Goal: Task Accomplishment & Management: Manage account settings

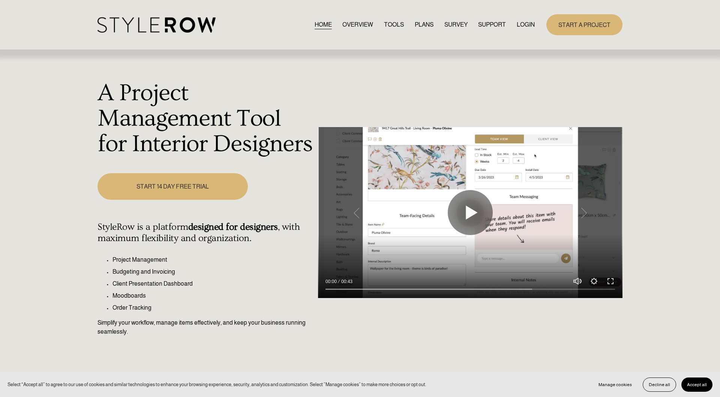
click at [525, 25] on link "LOGIN" at bounding box center [526, 24] width 18 height 10
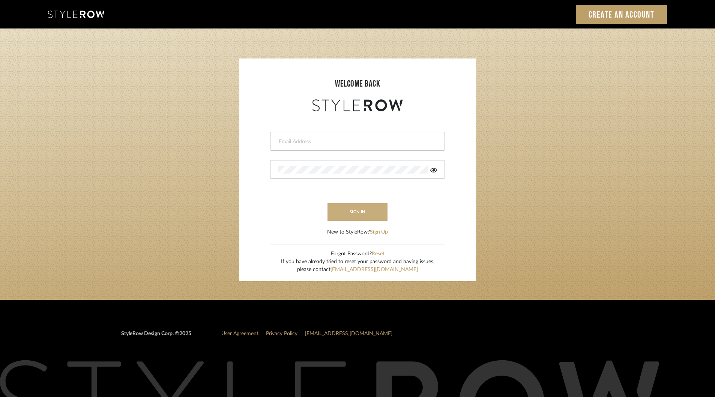
type input "khrysten@khrystentaylor.com"
click at [353, 206] on button "sign in" at bounding box center [357, 212] width 60 height 18
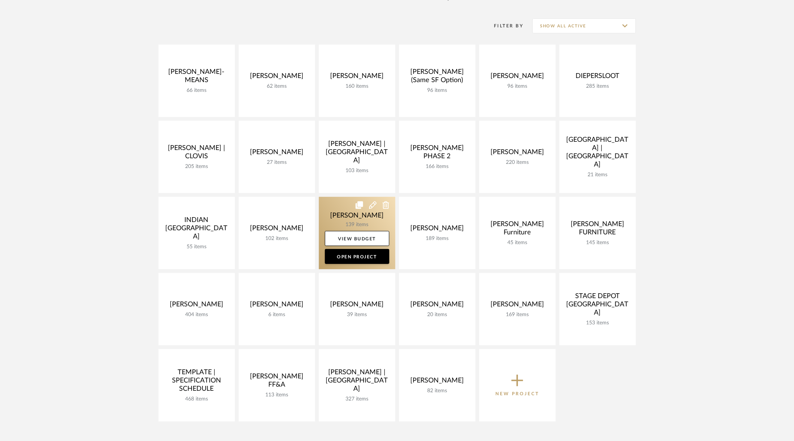
scroll to position [182, 0]
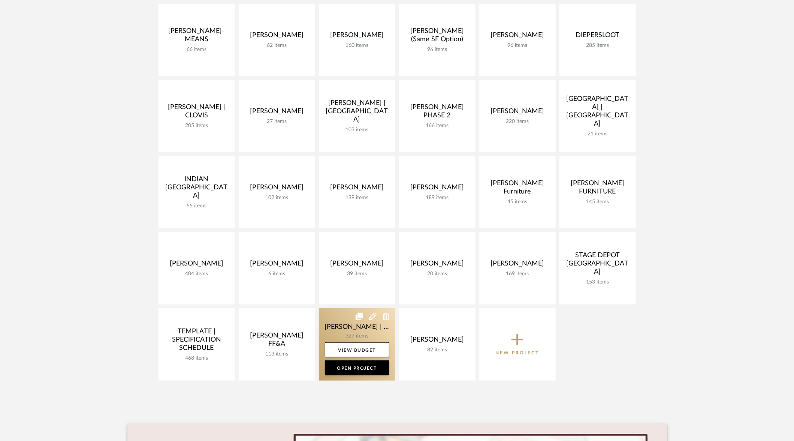
click at [351, 326] on link at bounding box center [357, 344] width 76 height 72
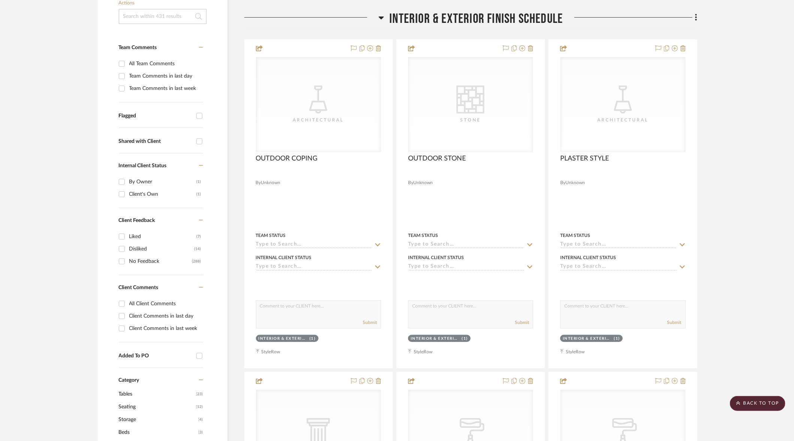
scroll to position [138, 0]
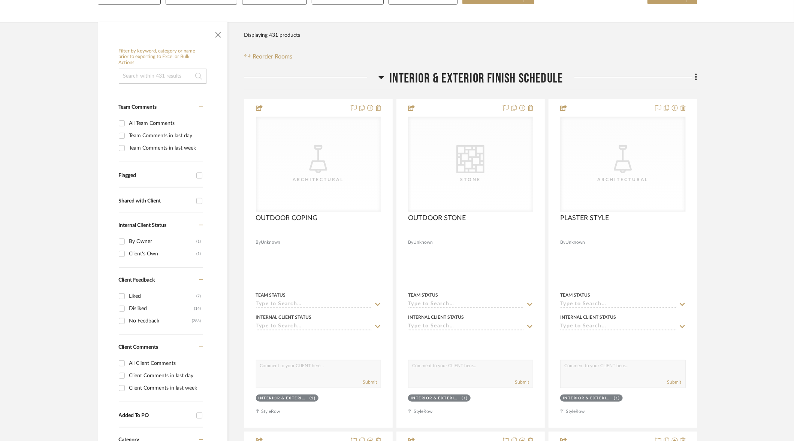
click at [381, 76] on icon at bounding box center [381, 77] width 5 height 3
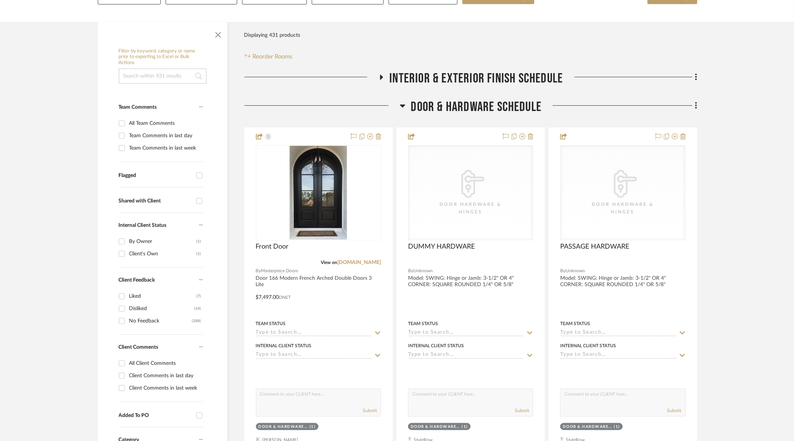
click at [404, 105] on icon at bounding box center [402, 106] width 5 height 3
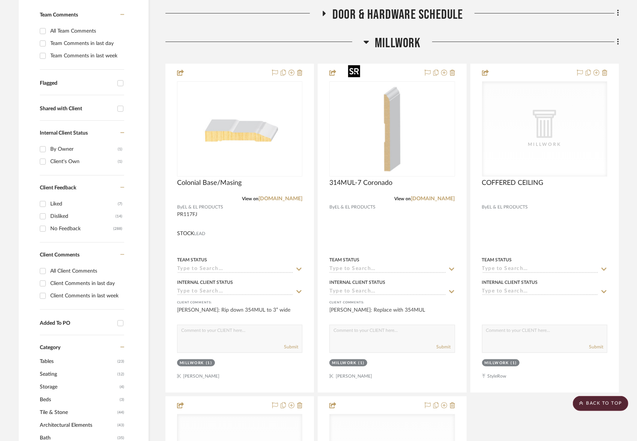
scroll to position [0, 0]
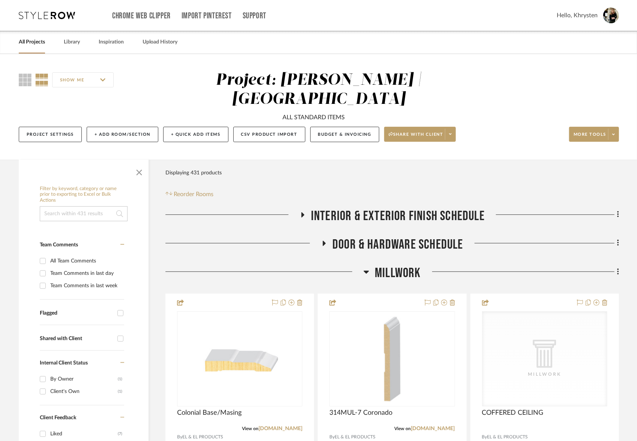
click at [42, 255] on input "All Team Comments" at bounding box center [43, 261] width 12 height 12
checkbox input "true"
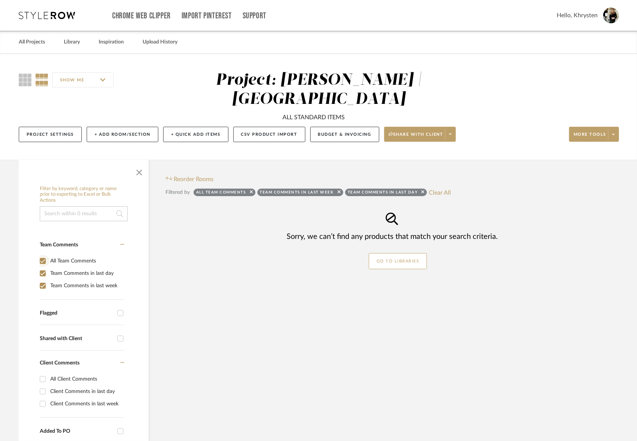
click at [42, 255] on input "All Team Comments" at bounding box center [43, 261] width 12 height 12
checkbox input "false"
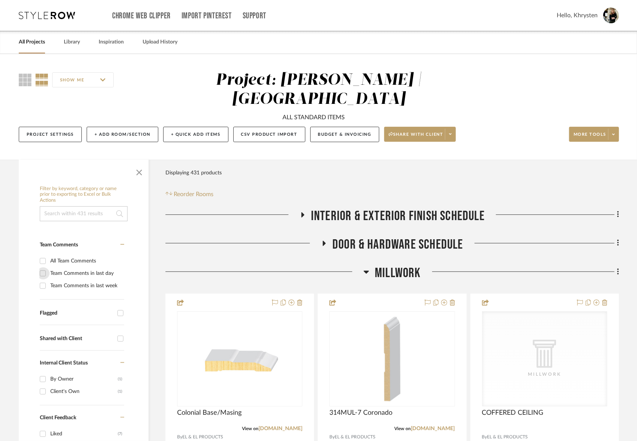
click at [42, 267] on input "Team Comments in last day" at bounding box center [43, 273] width 12 height 12
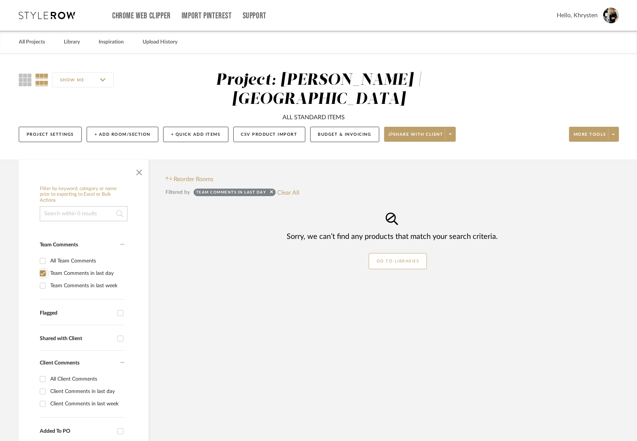
click at [40, 267] on input "Team Comments in last day" at bounding box center [43, 273] width 12 height 12
checkbox input "false"
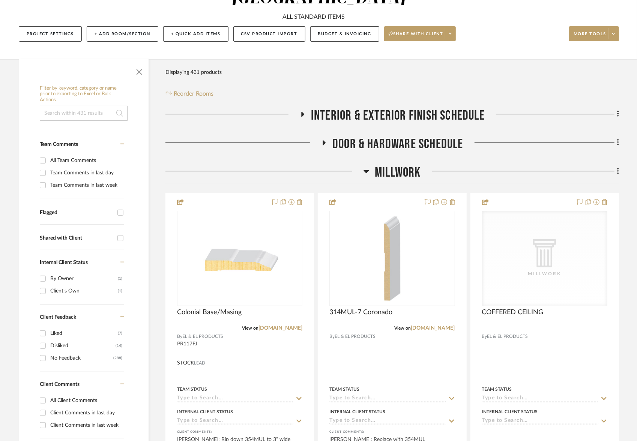
scroll to position [102, 0]
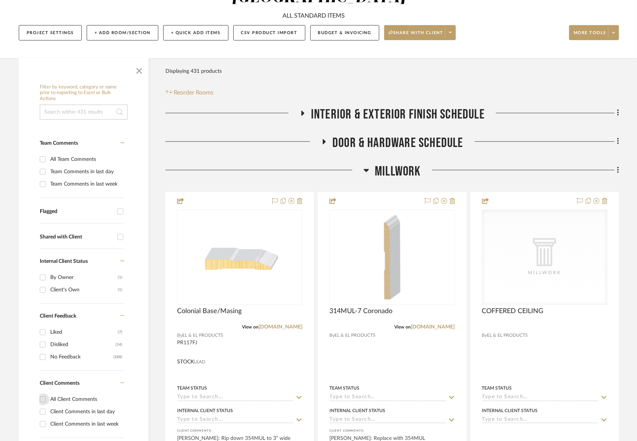
click at [41, 393] on input "All Client Comments" at bounding box center [43, 399] width 12 height 12
checkbox input "true"
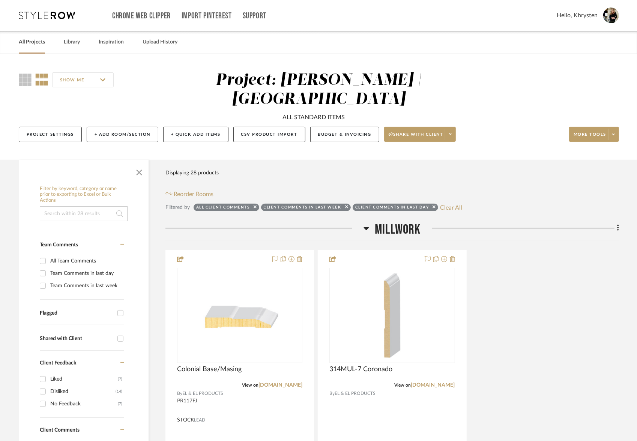
click at [31, 43] on link "All Projects" at bounding box center [32, 42] width 26 height 10
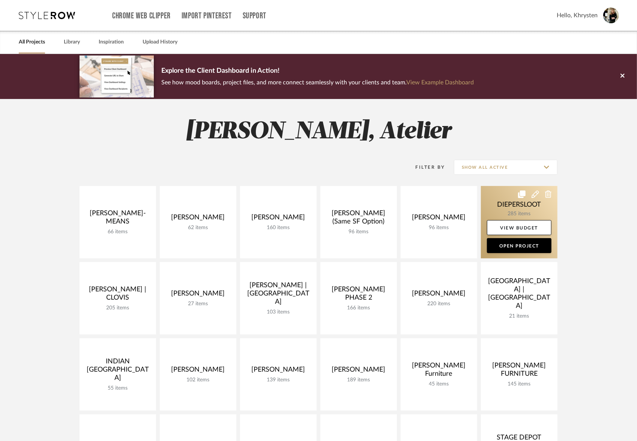
click at [514, 208] on link at bounding box center [519, 222] width 76 height 72
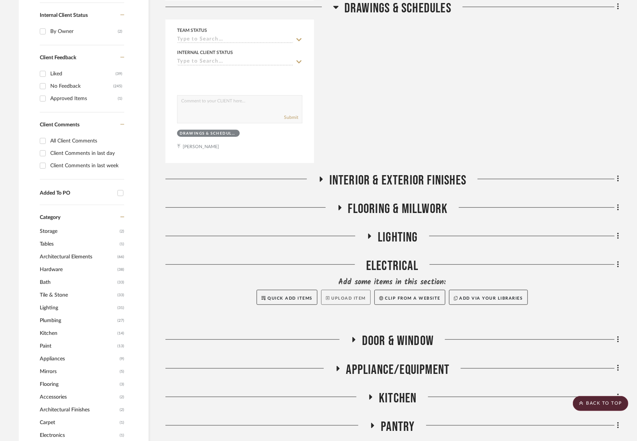
scroll to position [373, 0]
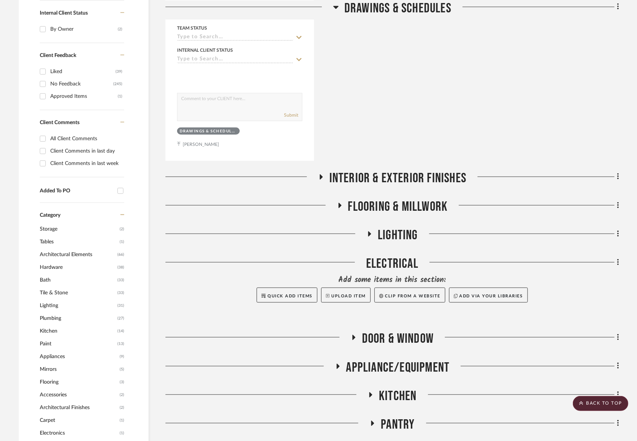
click at [44, 149] on input "Client Comments in last day" at bounding box center [43, 151] width 12 height 12
checkbox input "true"
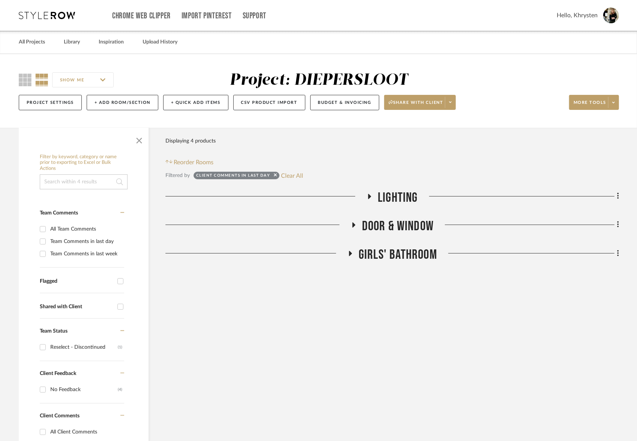
click at [368, 196] on icon at bounding box center [369, 196] width 3 height 5
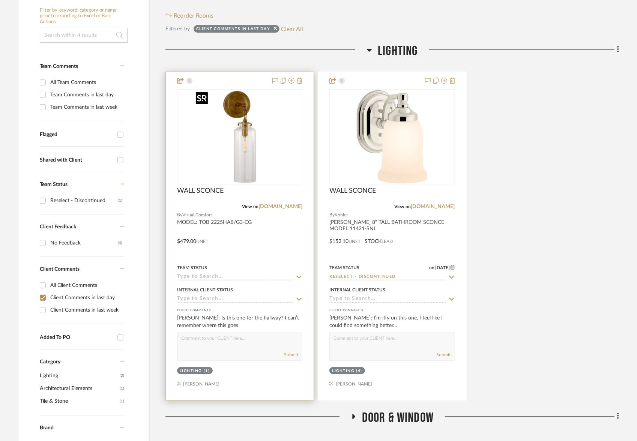
scroll to position [148, 0]
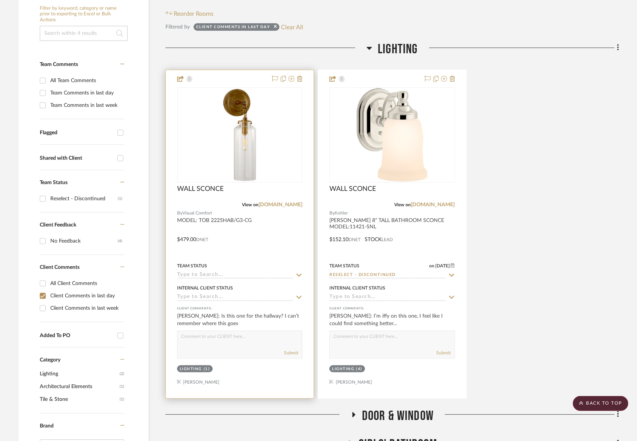
click at [279, 228] on div at bounding box center [240, 234] width 148 height 328
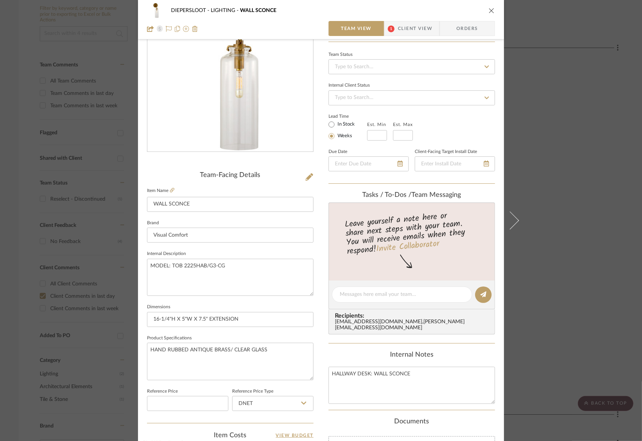
scroll to position [64, 0]
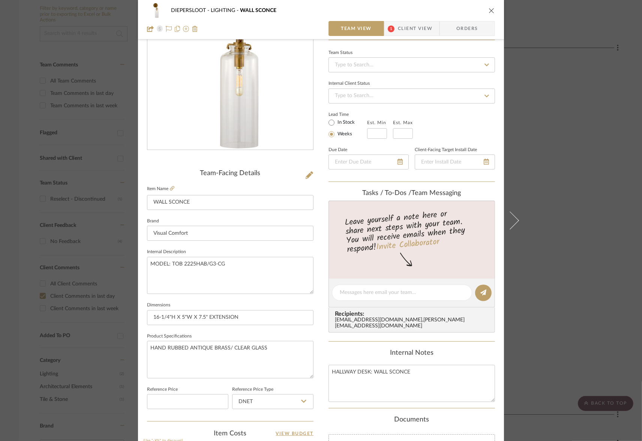
click at [398, 31] on span "Client View" at bounding box center [415, 28] width 34 height 15
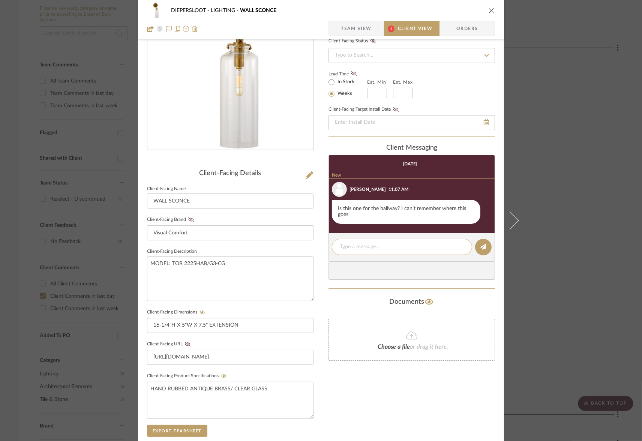
click at [377, 245] on textarea at bounding box center [402, 247] width 124 height 8
click at [385, 245] on textarea "This is for the hallweay at the desk" at bounding box center [402, 247] width 124 height 8
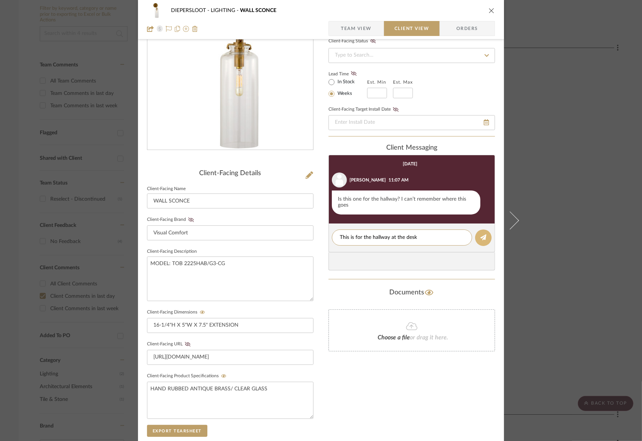
type textarea "This is for the hallway at the desk"
click at [480, 238] on icon at bounding box center [483, 237] width 6 height 6
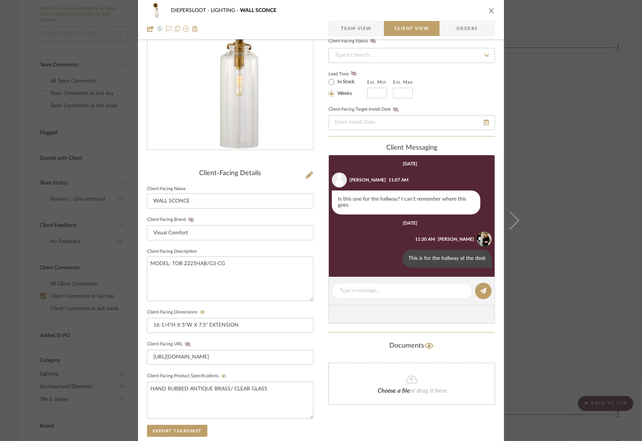
click at [488, 10] on icon "close" at bounding box center [491, 10] width 6 height 6
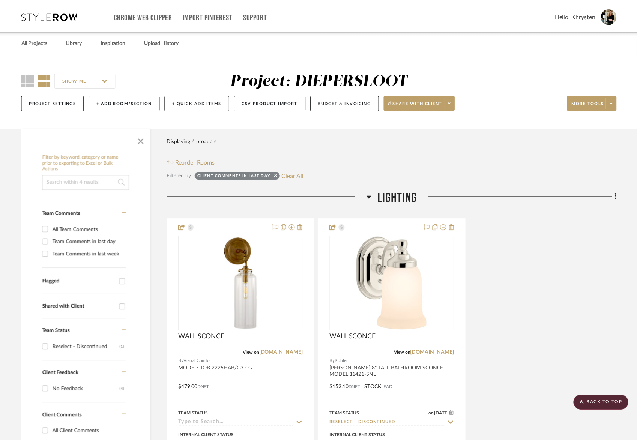
scroll to position [148, 0]
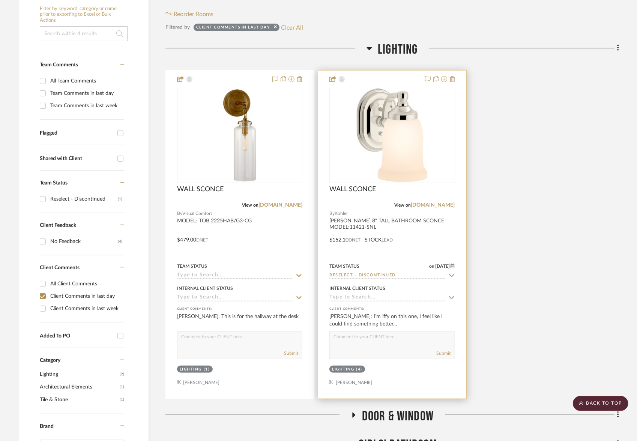
click at [413, 346] on div "Submit" at bounding box center [391, 345] width 125 height 28
click at [398, 340] on textarea at bounding box center [392, 338] width 124 height 14
click at [419, 335] on textarea "Well that works out well because its discontnued and we have to reselect anyway." at bounding box center [392, 338] width 124 height 14
click at [405, 345] on div "Well that works out well because its discontinued and we have to reselect anywa…" at bounding box center [391, 345] width 125 height 28
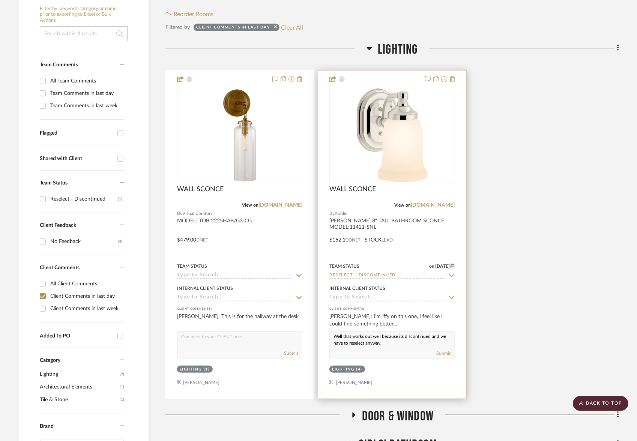
click at [396, 341] on textarea "Well that works out well because its discontinued and we have to reselect anywa…" at bounding box center [392, 338] width 124 height 14
type textarea "Well that works out well because its discontinued and we have to reselect anywa…"
click at [441, 352] on button "Submit" at bounding box center [443, 353] width 14 height 7
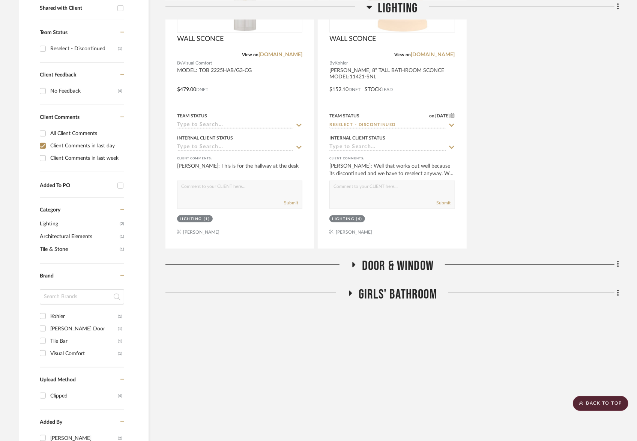
scroll to position [300, 0]
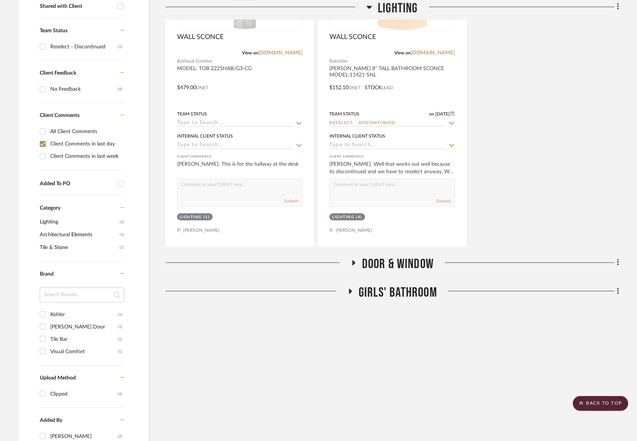
click at [354, 261] on icon at bounding box center [353, 262] width 3 height 5
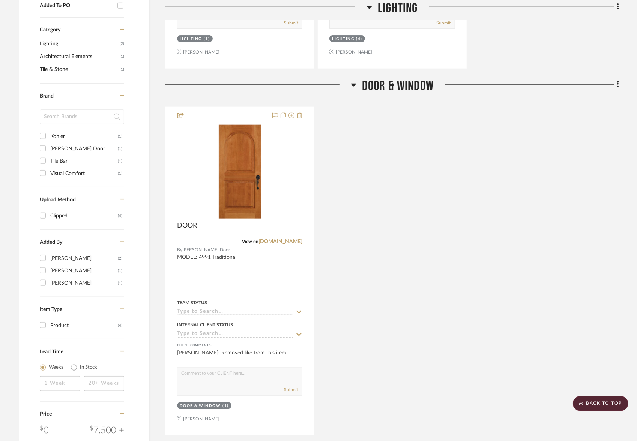
scroll to position [557, 0]
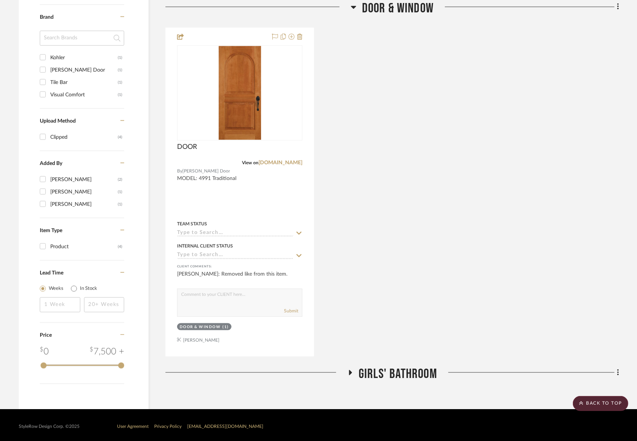
click at [351, 370] on icon at bounding box center [350, 373] width 9 height 6
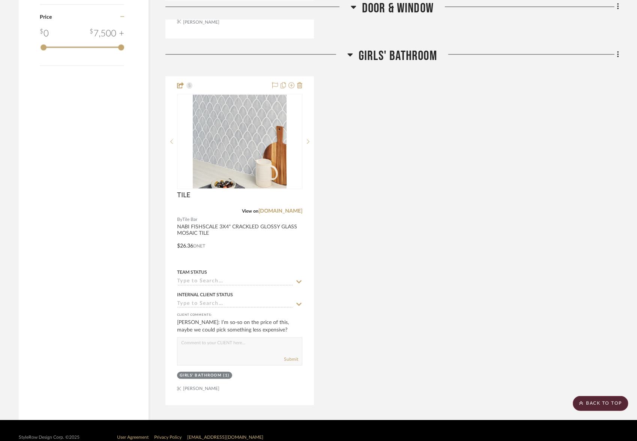
scroll to position [885, 0]
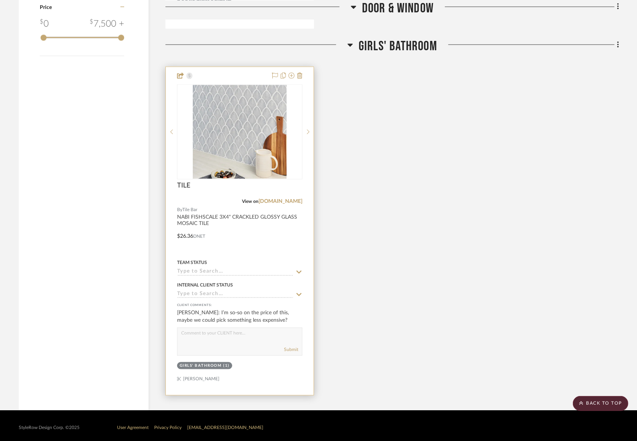
click at [197, 340] on div "Submit" at bounding box center [239, 342] width 125 height 28
click at [218, 337] on textarea at bounding box center [239, 335] width 124 height 14
type textarea "I ordered some samples that will be here in the morning and we will upload imag…"
click at [289, 347] on button "Submit" at bounding box center [291, 349] width 14 height 7
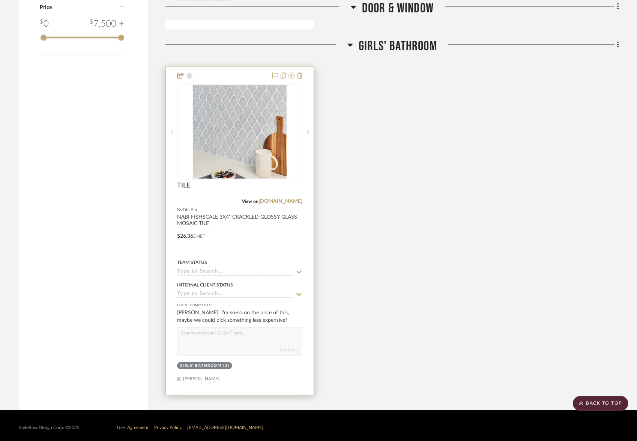
scroll to position [0, 0]
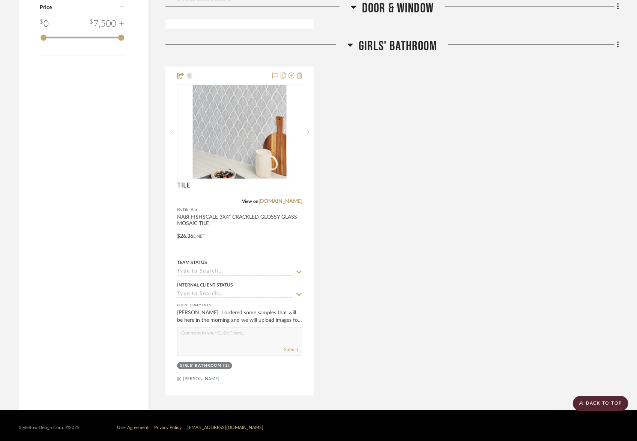
drag, startPoint x: 415, startPoint y: 82, endPoint x: 397, endPoint y: 69, distance: 21.7
click at [415, 82] on div "TILE View on [DOMAIN_NAME] By Tile Bar NABI FISHSCALE 3X4" CRACKLED GLOSSY GLAS…" at bounding box center [391, 231] width 453 height 329
click at [351, 43] on icon at bounding box center [350, 44] width 6 height 9
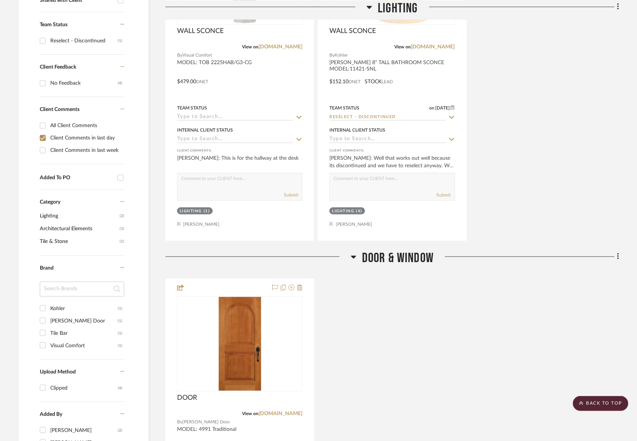
scroll to position [305, 0]
click at [42, 139] on input "Client Comments in last day" at bounding box center [43, 139] width 12 height 12
checkbox input "false"
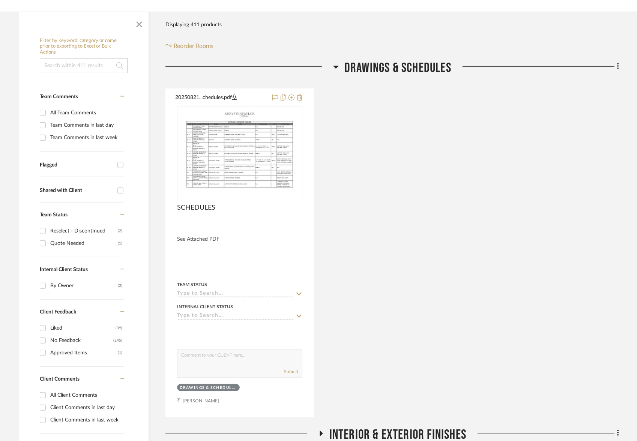
scroll to position [118, 0]
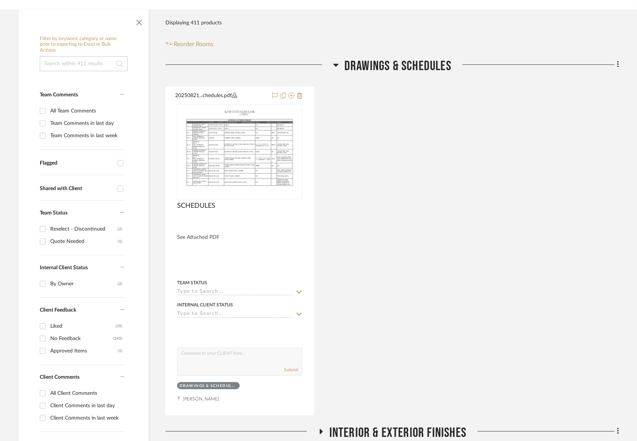
click at [44, 227] on input "Reselect - Discontinued (2)" at bounding box center [43, 229] width 12 height 12
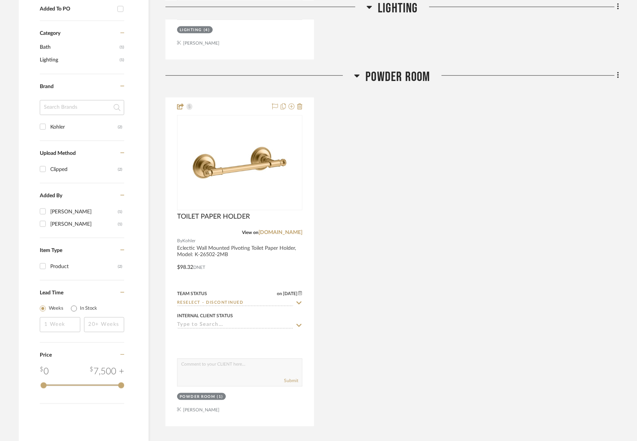
scroll to position [519, 0]
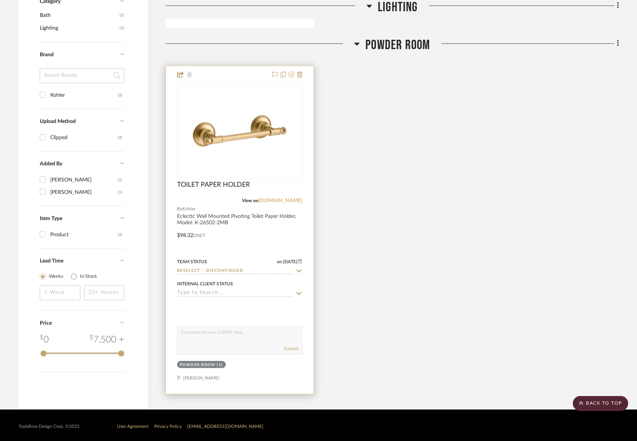
click at [291, 198] on link "[DOMAIN_NAME]" at bounding box center [280, 200] width 44 height 5
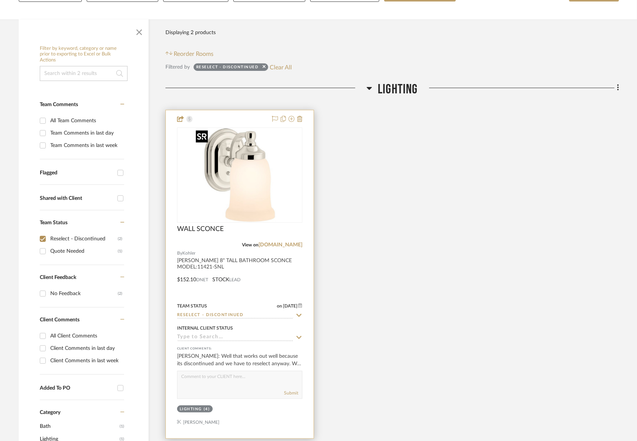
scroll to position [108, 0]
click at [292, 243] on link "[DOMAIN_NAME]" at bounding box center [280, 245] width 44 height 5
click at [286, 276] on div at bounding box center [240, 275] width 148 height 328
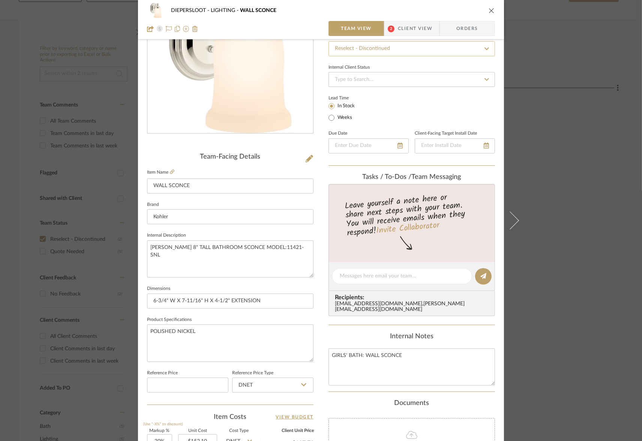
scroll to position [81, 0]
click at [488, 11] on icon "close" at bounding box center [491, 10] width 6 height 6
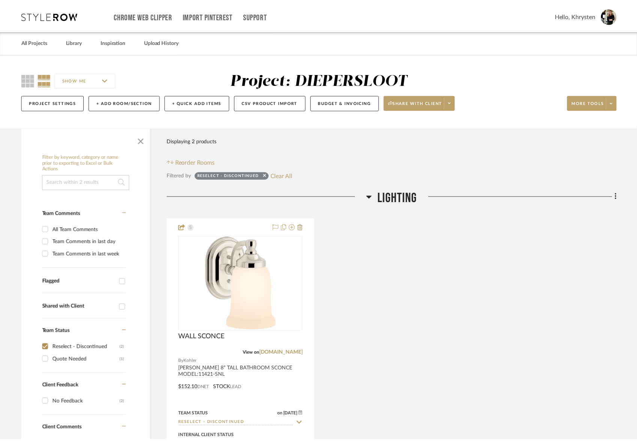
scroll to position [108, 0]
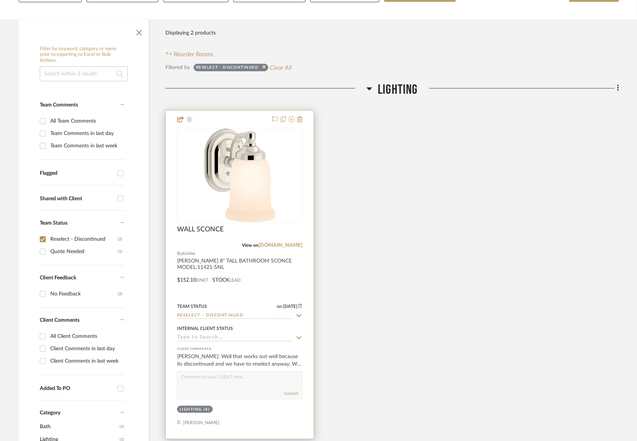
click at [251, 273] on div at bounding box center [240, 275] width 148 height 328
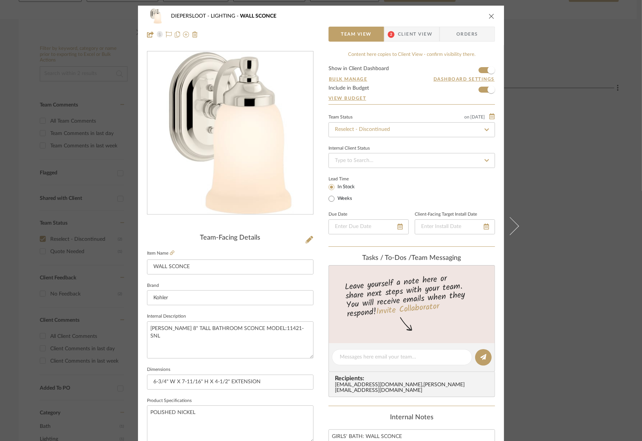
click at [490, 15] on icon "close" at bounding box center [491, 16] width 6 height 6
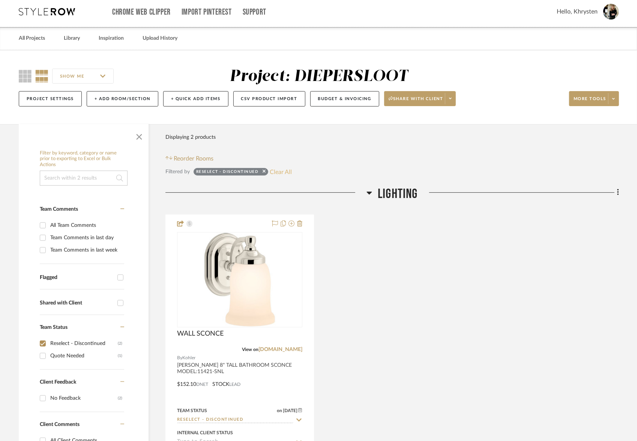
scroll to position [4, 0]
click at [280, 169] on button "Clear All" at bounding box center [281, 171] width 22 height 10
checkbox input "false"
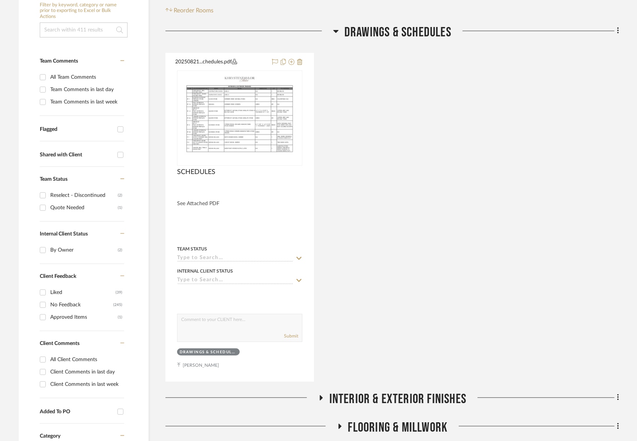
scroll to position [167, 0]
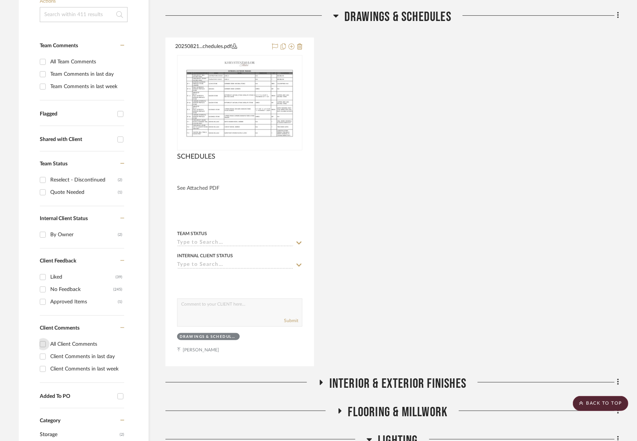
click at [42, 343] on input "All Client Comments" at bounding box center [43, 344] width 12 height 12
checkbox input "true"
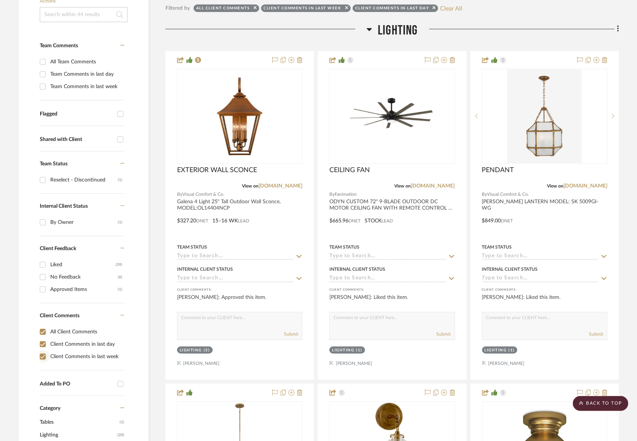
click at [41, 354] on input "Client Comments in last week" at bounding box center [43, 357] width 12 height 12
checkbox input "false"
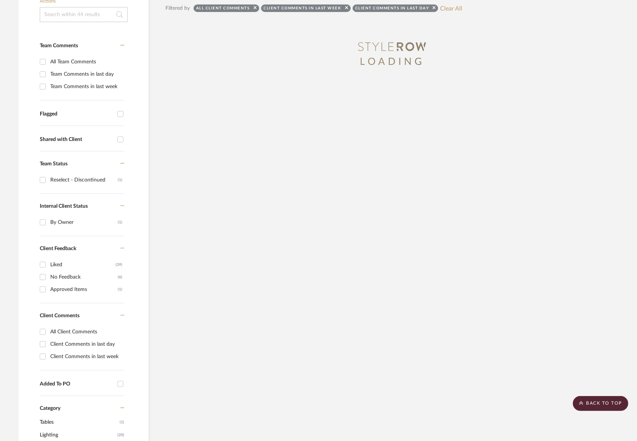
click at [43, 343] on div "All Client Comments Client Comments in last day Client Comments in last week" at bounding box center [82, 347] width 84 height 45
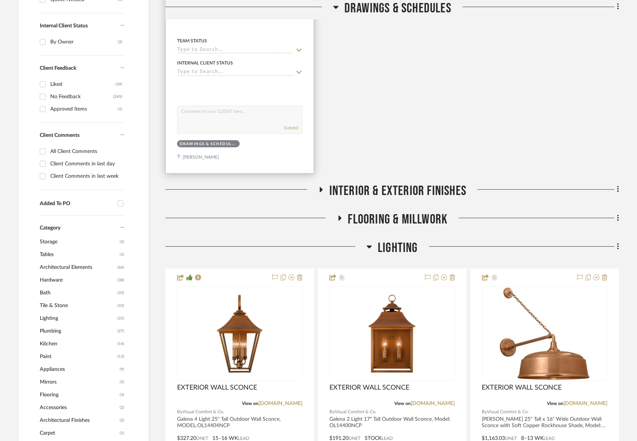
scroll to position [370, 0]
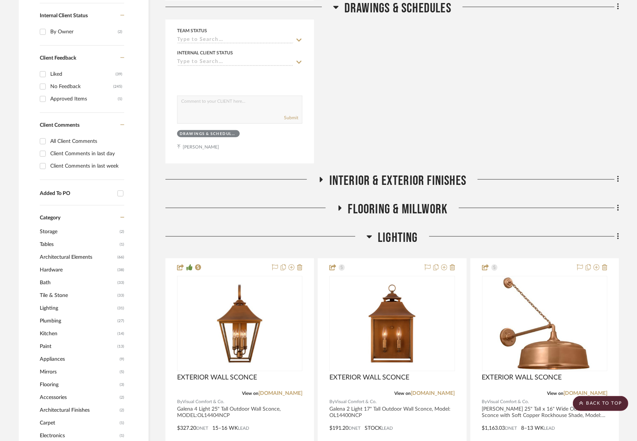
click at [45, 154] on input "Client Comments in last day" at bounding box center [43, 154] width 12 height 12
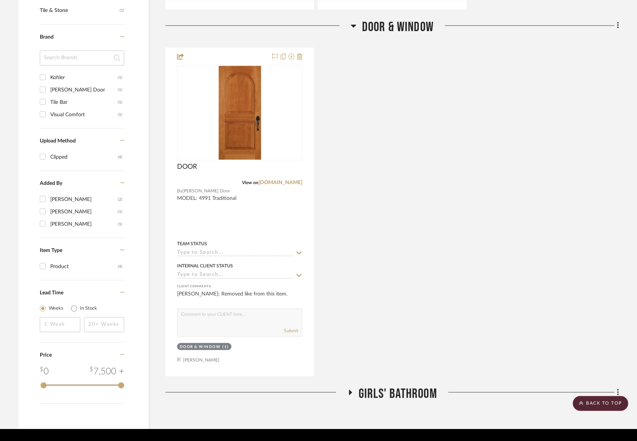
scroll to position [557, 0]
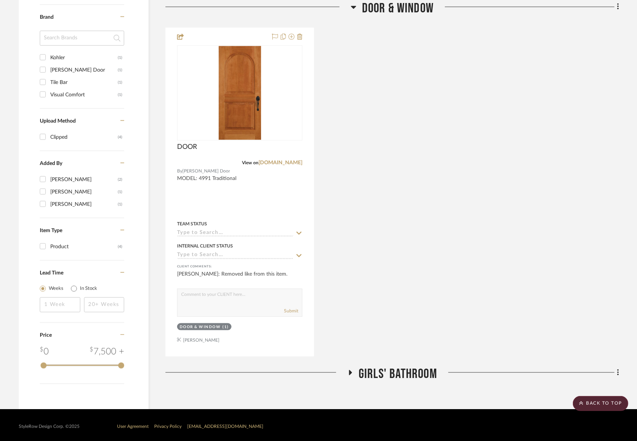
click at [351, 370] on icon at bounding box center [350, 372] width 3 height 5
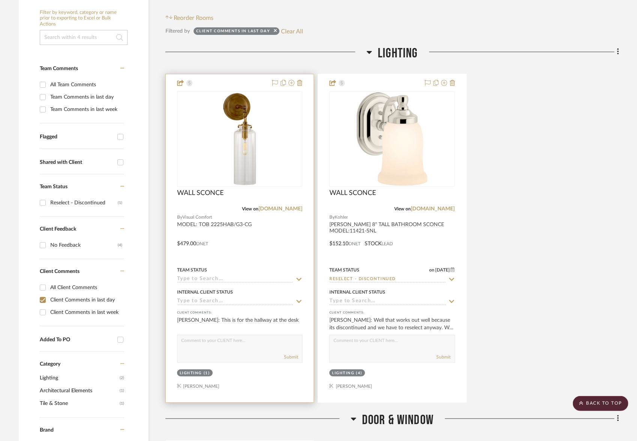
scroll to position [151, 0]
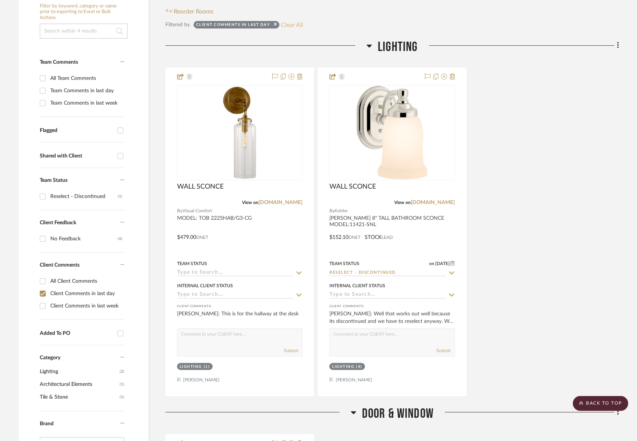
click at [288, 23] on button "Clear All" at bounding box center [292, 25] width 22 height 10
checkbox input "false"
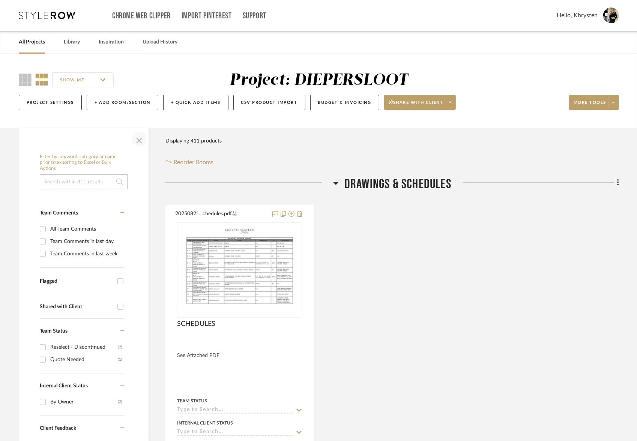
click at [138, 140] on span "button" at bounding box center [139, 139] width 18 height 18
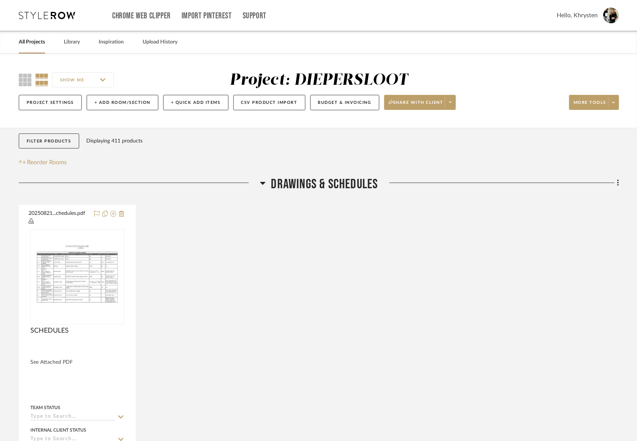
click at [263, 184] on icon at bounding box center [263, 182] width 6 height 9
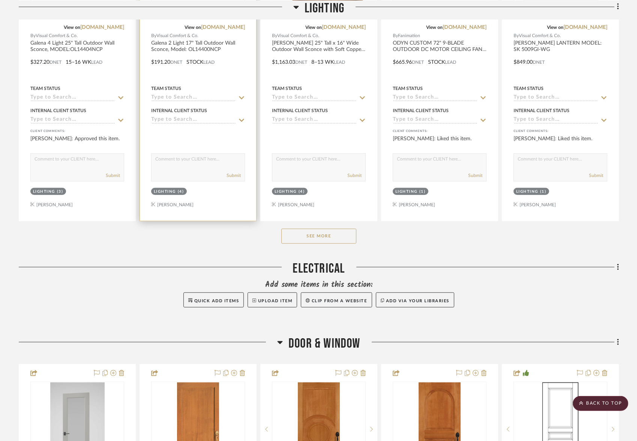
scroll to position [446, 0]
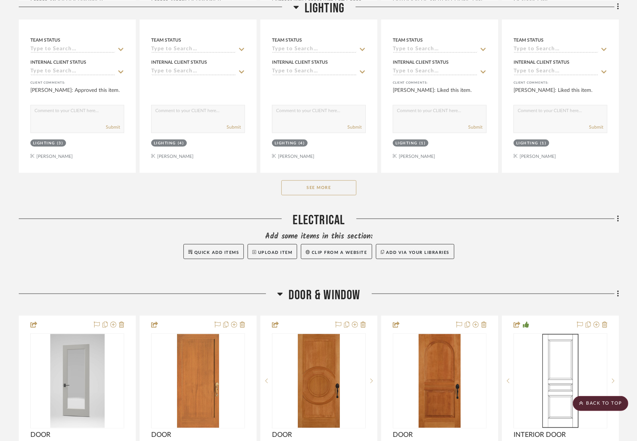
click at [302, 187] on button "See More" at bounding box center [318, 187] width 75 height 15
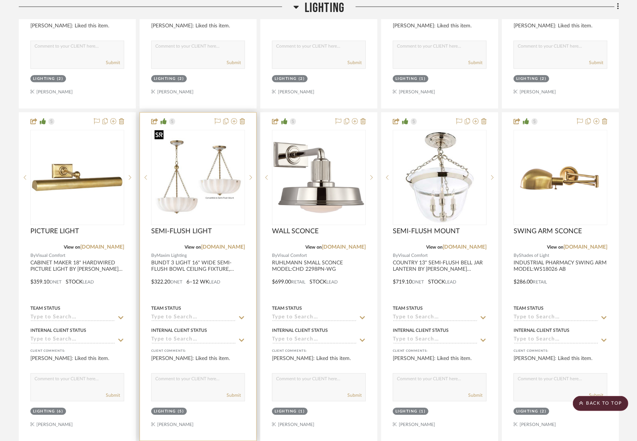
scroll to position [0, 0]
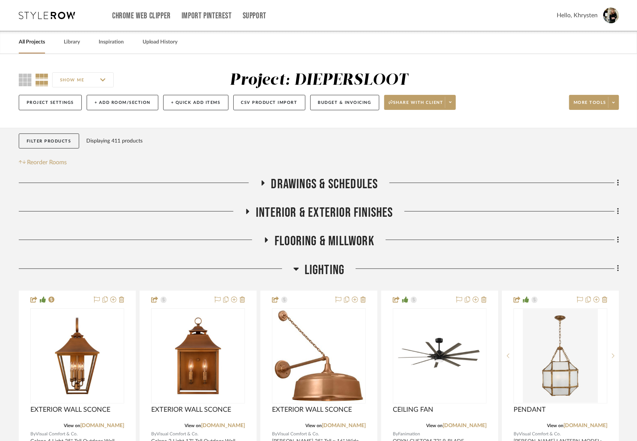
click at [33, 42] on link "All Projects" at bounding box center [32, 42] width 26 height 10
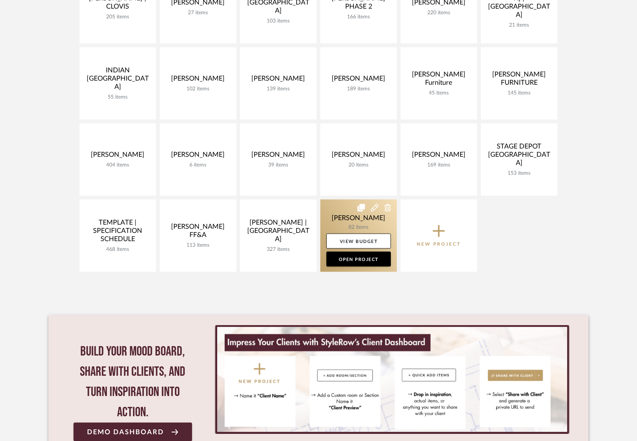
scroll to position [291, 0]
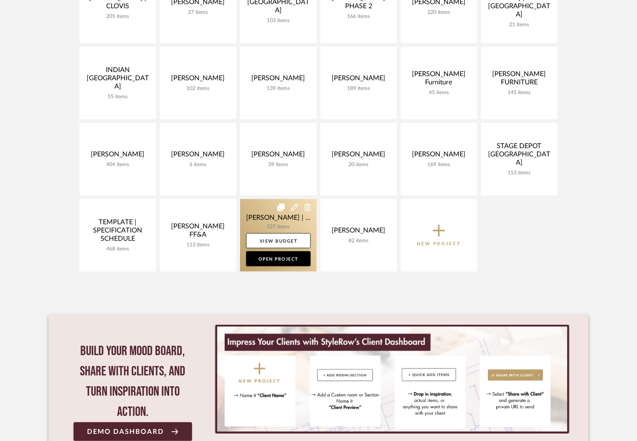
click at [265, 217] on link at bounding box center [278, 235] width 76 height 72
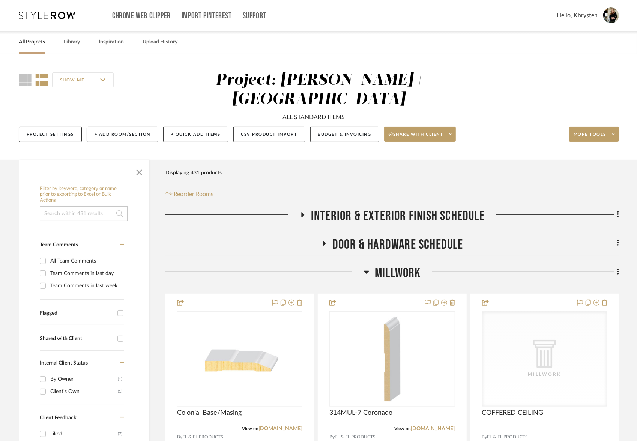
click at [366, 271] on icon at bounding box center [366, 272] width 5 height 3
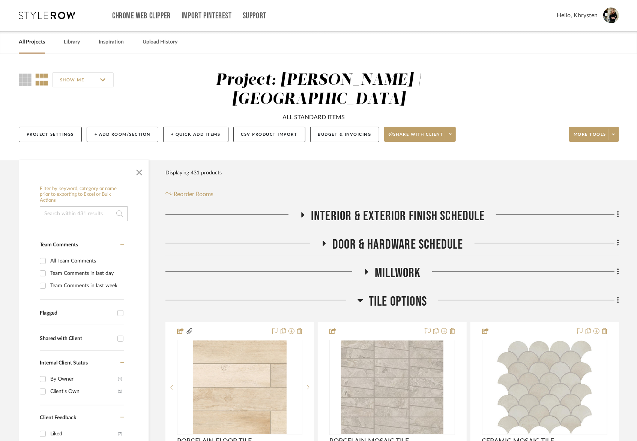
click at [358, 296] on icon at bounding box center [360, 300] width 6 height 9
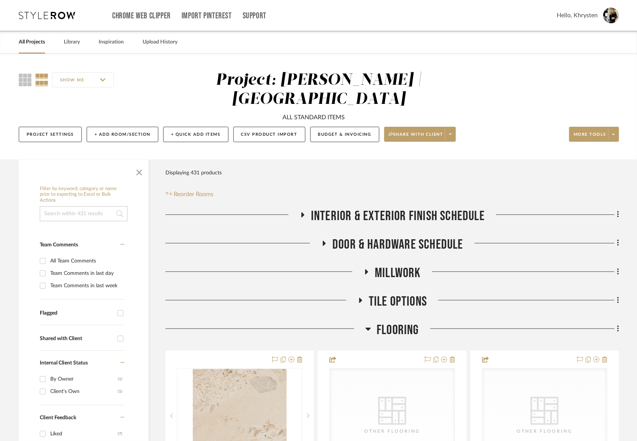
click at [367, 328] on icon at bounding box center [368, 329] width 5 height 3
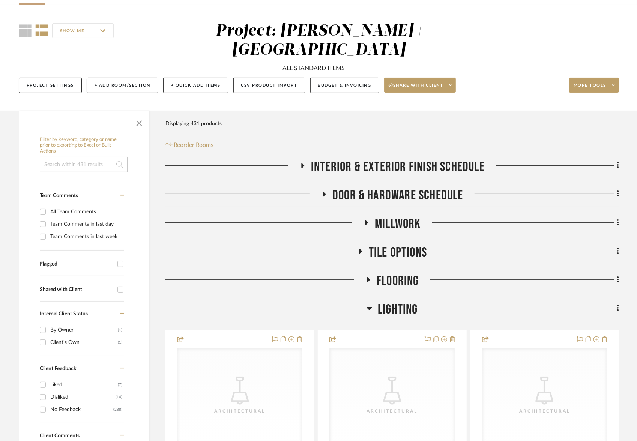
scroll to position [55, 0]
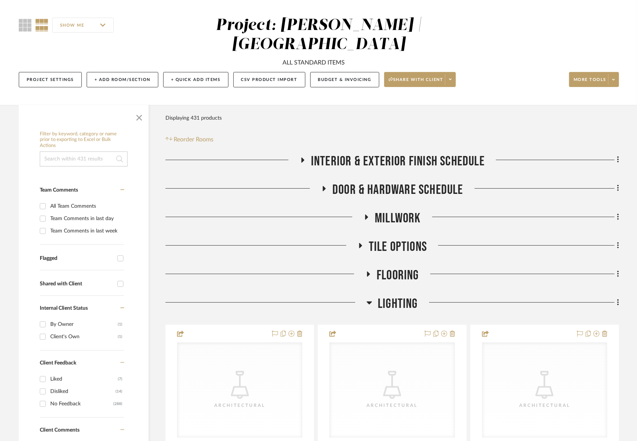
click at [368, 271] on icon at bounding box center [368, 273] width 3 height 5
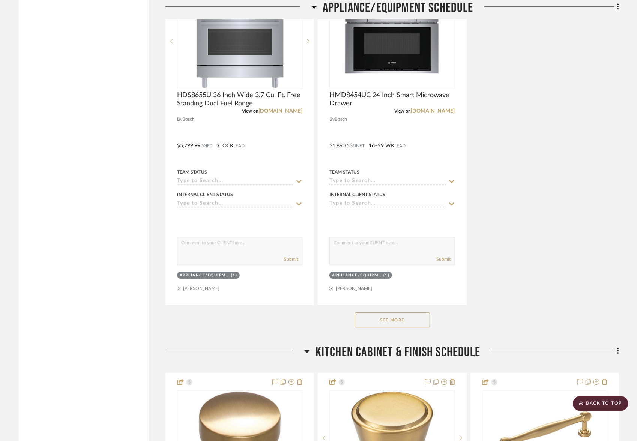
scroll to position [3192, 0]
click at [416, 312] on button "See More" at bounding box center [392, 319] width 75 height 15
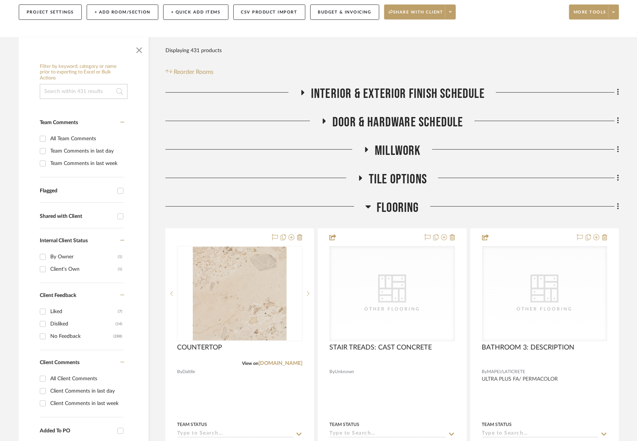
scroll to position [127, 0]
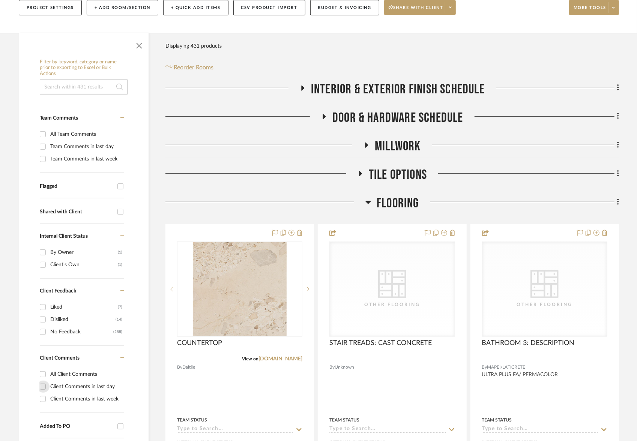
click at [42, 380] on input "Client Comments in last day" at bounding box center [43, 386] width 12 height 12
checkbox input "true"
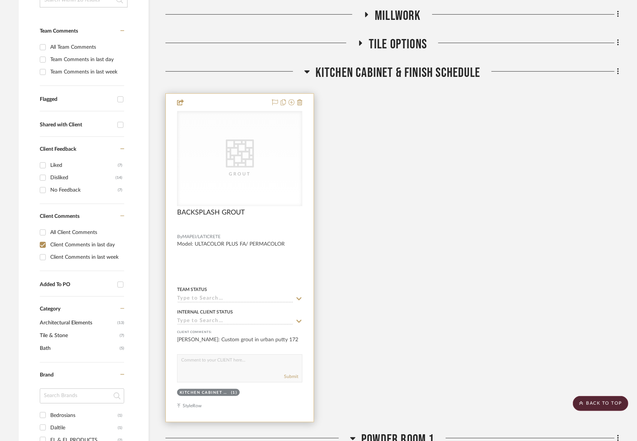
scroll to position [217, 0]
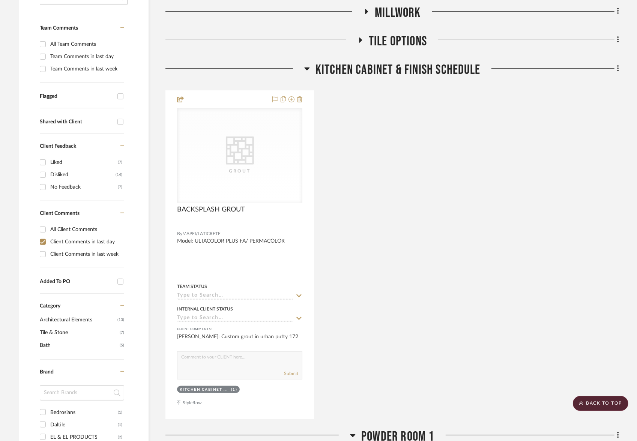
click at [360, 37] on icon at bounding box center [360, 39] width 3 height 5
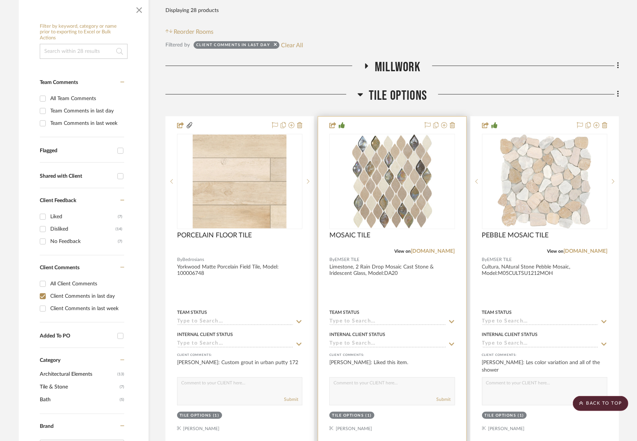
scroll to position [0, 0]
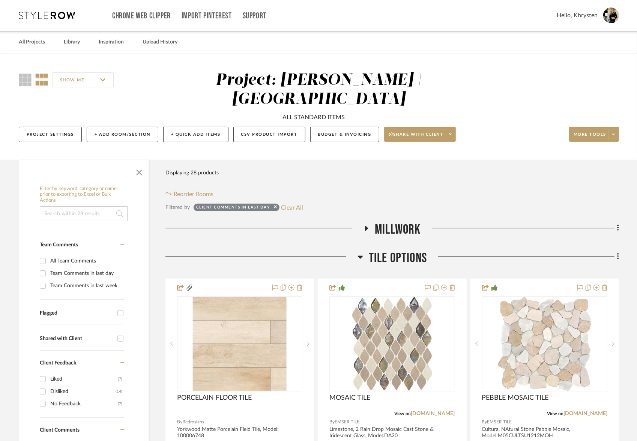
click at [368, 225] on icon at bounding box center [366, 228] width 9 height 6
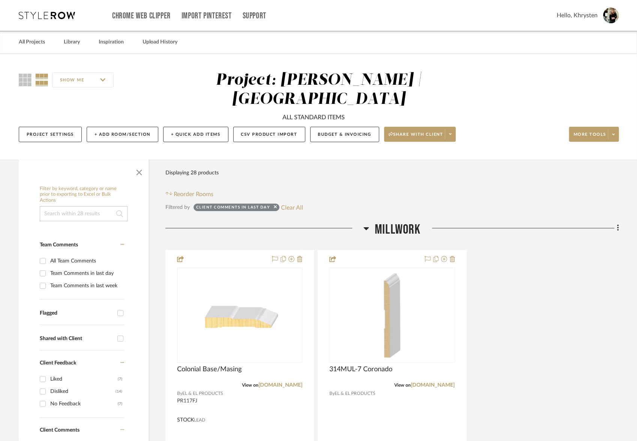
click at [367, 224] on icon at bounding box center [366, 228] width 6 height 9
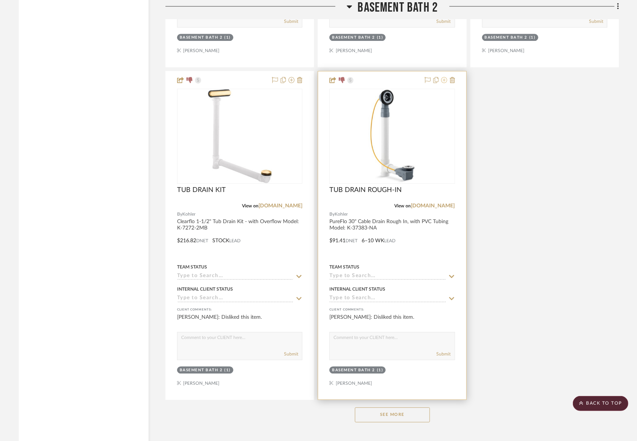
scroll to position [3004, 0]
click at [444, 78] on icon at bounding box center [444, 81] width 6 height 6
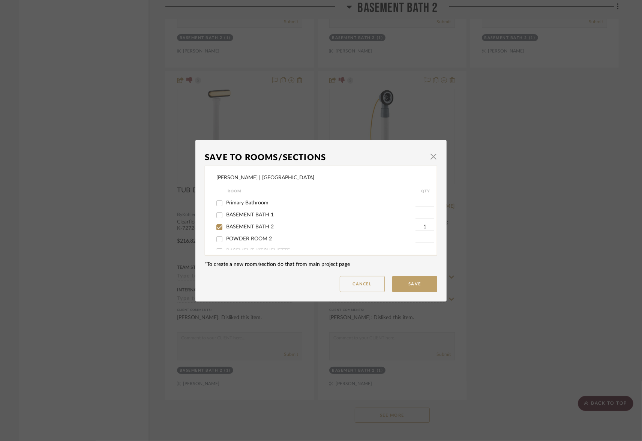
scroll to position [142, 0]
click at [218, 207] on input "BASEMENT BATH 2" at bounding box center [219, 204] width 12 height 12
checkbox input "false"
click at [418, 283] on button "Save" at bounding box center [414, 284] width 45 height 16
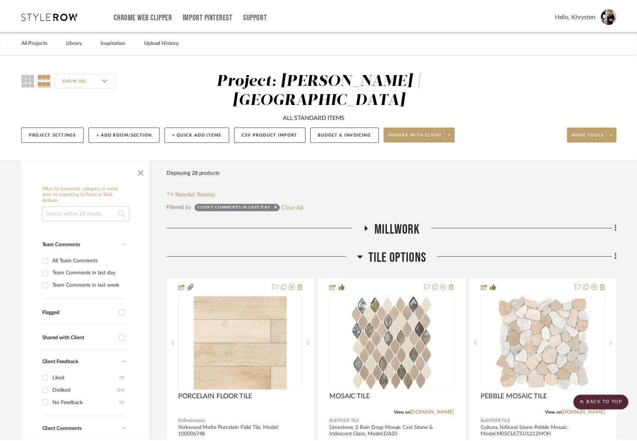
scroll to position [3004, 0]
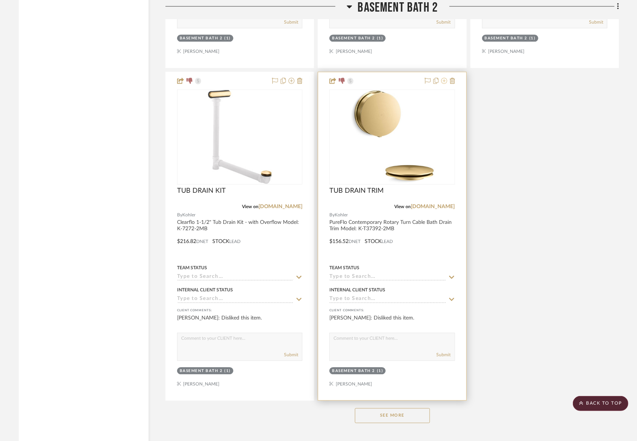
click at [444, 78] on icon at bounding box center [444, 81] width 6 height 6
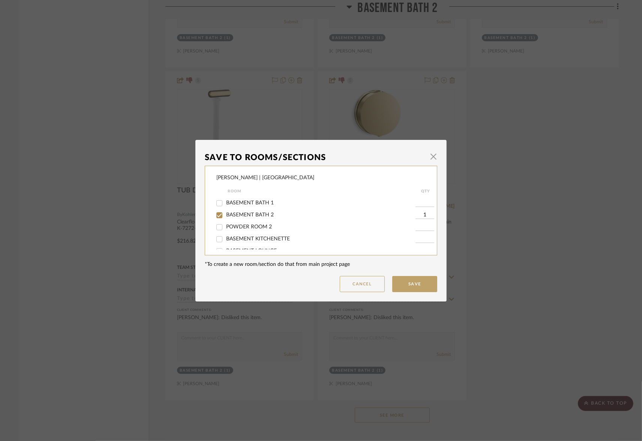
scroll to position [131, 0]
click at [220, 220] on input "BASEMENT BATH 2" at bounding box center [219, 214] width 12 height 12
checkbox input "false"
click at [415, 288] on button "Save" at bounding box center [414, 284] width 45 height 16
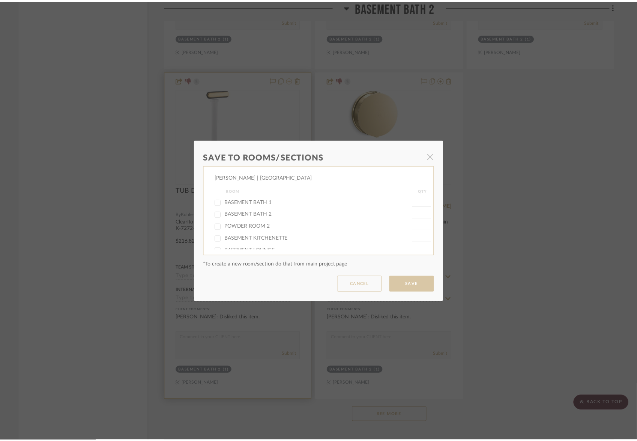
scroll to position [3004, 0]
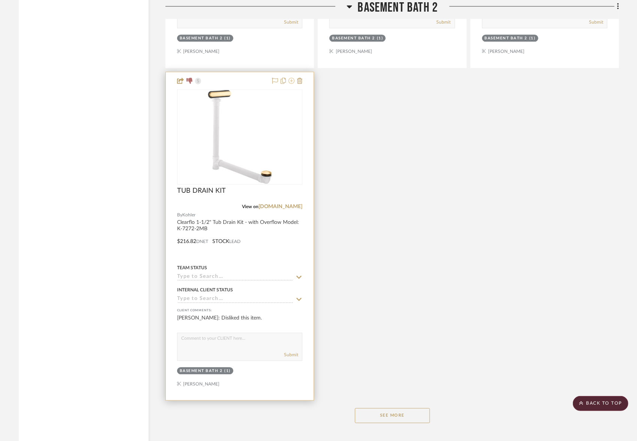
click at [292, 78] on icon at bounding box center [291, 81] width 6 height 6
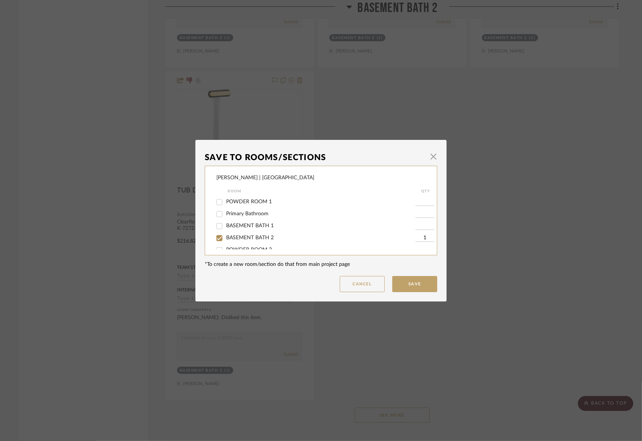
scroll to position [118, 0]
click at [216, 231] on input "BASEMENT BATH 2" at bounding box center [219, 227] width 12 height 12
checkbox input "false"
click at [419, 285] on button "Save" at bounding box center [414, 284] width 45 height 16
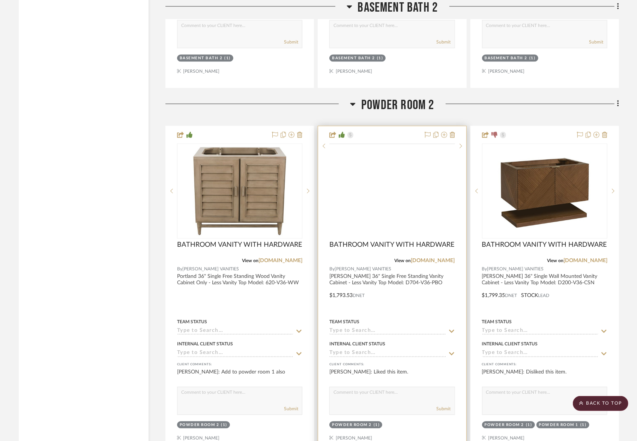
scroll to position [2984, 0]
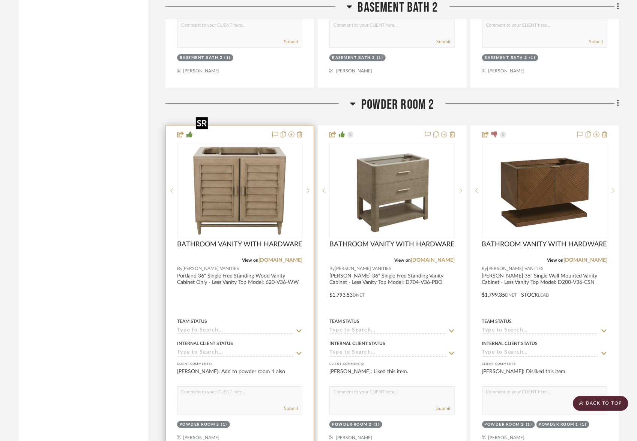
click at [237, 168] on img "0" at bounding box center [240, 191] width 94 height 94
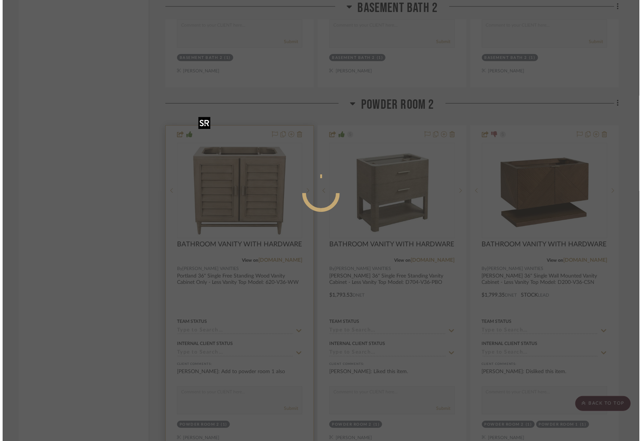
scroll to position [0, 0]
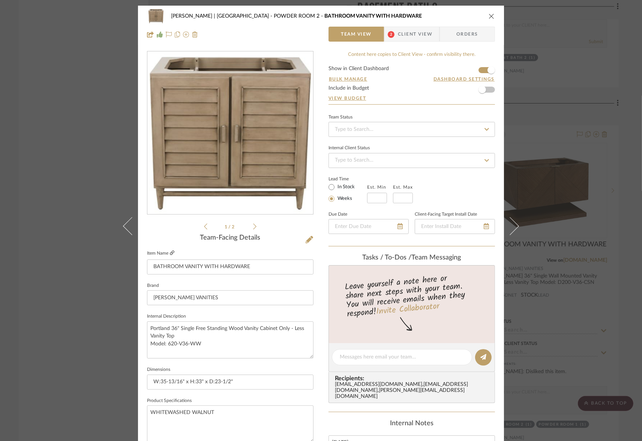
click at [170, 253] on icon at bounding box center [172, 252] width 4 height 4
